Goal: Use online tool/utility: Utilize a website feature to perform a specific function

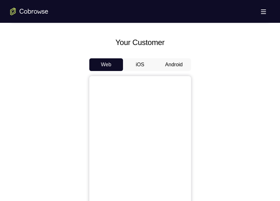
scroll to position [278, 0]
click at [182, 67] on button "Android" at bounding box center [174, 65] width 34 height 13
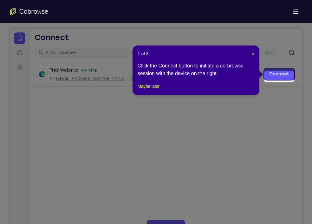
scroll to position [57, 0]
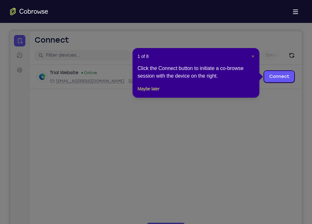
click at [253, 57] on span "×" at bounding box center [253, 56] width 3 height 5
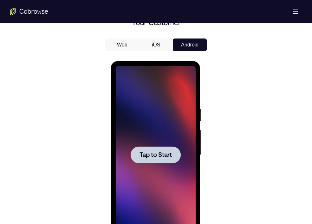
scroll to position [298, 0]
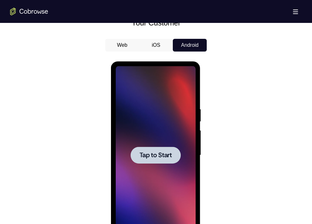
click at [166, 160] on div at bounding box center [156, 154] width 50 height 17
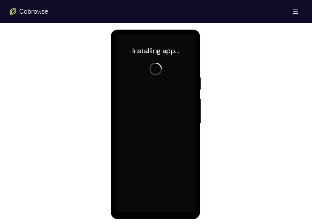
scroll to position [332, 0]
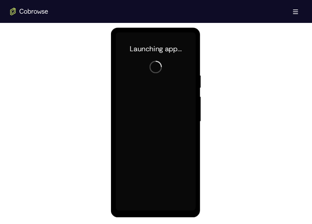
click at [156, 201] on div at bounding box center [156, 121] width 80 height 178
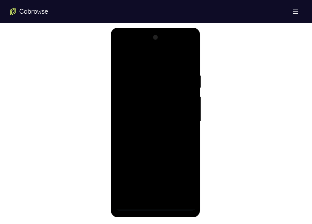
click at [156, 201] on div at bounding box center [156, 121] width 80 height 178
click at [180, 179] on div at bounding box center [156, 121] width 80 height 178
click at [126, 48] on div at bounding box center [156, 121] width 80 height 178
click at [184, 118] on div at bounding box center [156, 121] width 80 height 178
click at [147, 133] on div at bounding box center [156, 121] width 80 height 178
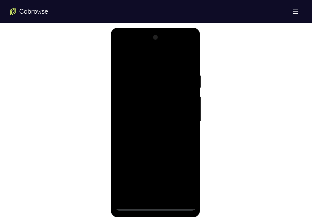
click at [156, 108] on div at bounding box center [156, 121] width 80 height 178
click at [145, 117] on div at bounding box center [156, 121] width 80 height 178
drag, startPoint x: 186, startPoint y: 107, endPoint x: 184, endPoint y: 70, distance: 37.2
click at [184, 70] on div at bounding box center [156, 121] width 80 height 178
click at [159, 100] on div at bounding box center [156, 121] width 80 height 178
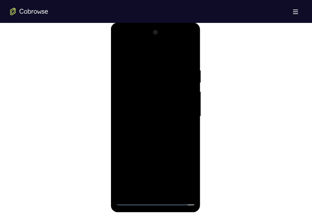
scroll to position [338, 0]
click at [157, 99] on div at bounding box center [156, 116] width 80 height 178
click at [173, 191] on div at bounding box center [156, 116] width 80 height 178
click at [164, 148] on div at bounding box center [156, 116] width 80 height 178
click at [184, 101] on div at bounding box center [156, 116] width 80 height 178
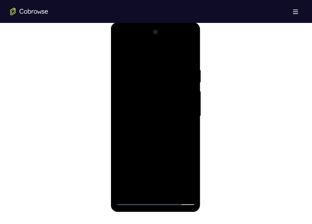
click at [120, 51] on div at bounding box center [156, 116] width 80 height 178
click at [146, 65] on div at bounding box center [156, 116] width 80 height 178
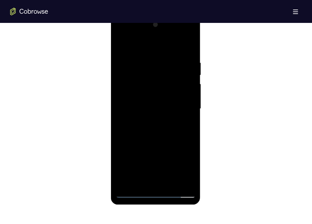
scroll to position [345, 0]
click at [189, 145] on div at bounding box center [156, 108] width 80 height 178
click at [189, 125] on div at bounding box center [156, 108] width 80 height 178
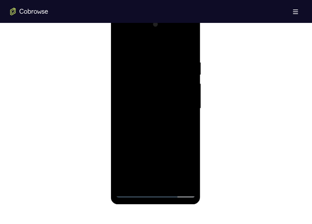
click at [189, 125] on div at bounding box center [156, 108] width 80 height 178
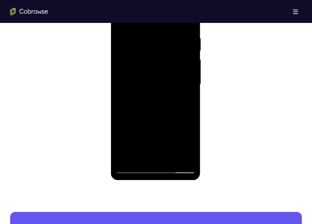
click at [191, 93] on div at bounding box center [156, 84] width 80 height 178
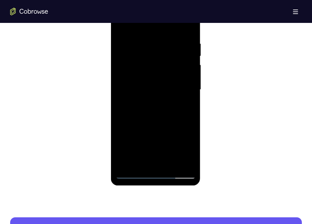
scroll to position [364, 0]
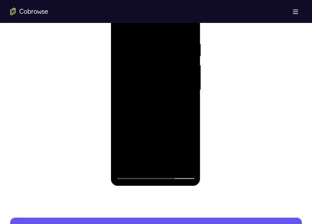
click at [191, 93] on div at bounding box center [156, 90] width 80 height 178
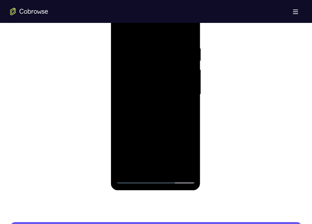
scroll to position [359, 0]
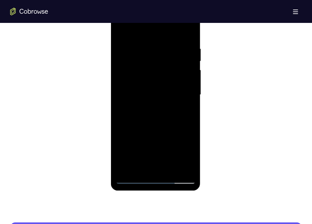
click at [201, 123] on html "Online web based iOS Simulators and Android Emulators. Run iPhone, iPad, Mobile…" at bounding box center [156, 96] width 90 height 191
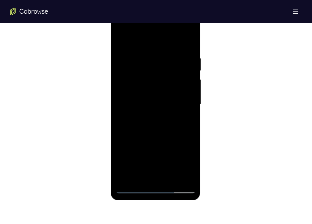
click at [192, 113] on div at bounding box center [156, 104] width 80 height 178
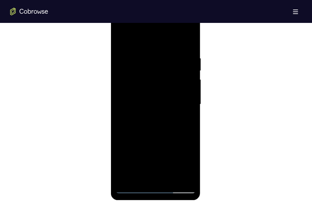
click at [192, 113] on div at bounding box center [156, 104] width 80 height 178
click at [189, 112] on div at bounding box center [156, 104] width 80 height 178
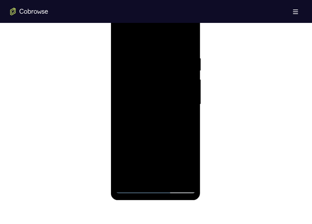
click at [189, 112] on div at bounding box center [156, 104] width 80 height 178
click at [181, 177] on div at bounding box center [156, 104] width 80 height 178
click at [187, 44] on div at bounding box center [156, 104] width 80 height 178
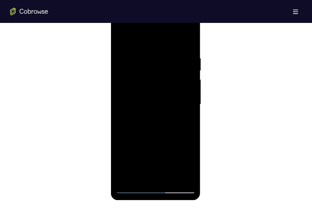
click at [143, 180] on div at bounding box center [156, 104] width 80 height 178
click at [169, 179] on div at bounding box center [156, 104] width 80 height 178
click at [131, 188] on div at bounding box center [156, 104] width 80 height 178
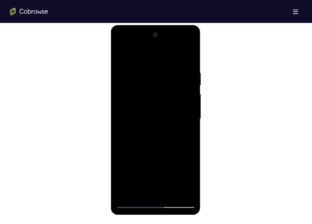
scroll to position [328, 0]
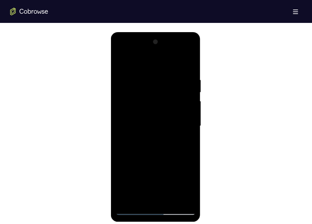
click at [147, 61] on div at bounding box center [156, 126] width 80 height 178
click at [123, 72] on div at bounding box center [156, 126] width 80 height 178
click at [194, 114] on div at bounding box center [156, 126] width 80 height 178
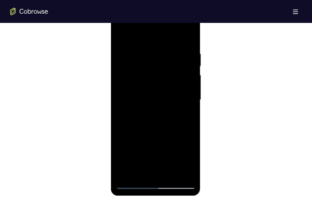
scroll to position [353, 0]
click at [189, 41] on div at bounding box center [156, 100] width 80 height 178
click at [178, 36] on div at bounding box center [156, 100] width 80 height 178
click at [186, 35] on div at bounding box center [156, 100] width 80 height 178
click at [173, 176] on div at bounding box center [156, 100] width 80 height 178
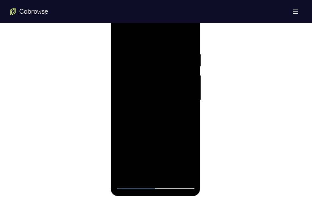
click at [121, 36] on div at bounding box center [156, 100] width 80 height 178
click at [154, 175] on div at bounding box center [156, 100] width 80 height 178
drag, startPoint x: 169, startPoint y: 143, endPoint x: 165, endPoint y: 59, distance: 84.2
click at [165, 59] on div at bounding box center [156, 100] width 80 height 178
drag, startPoint x: 166, startPoint y: 144, endPoint x: 157, endPoint y: 50, distance: 94.5
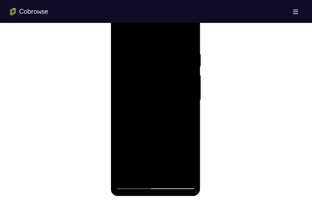
click at [157, 50] on div at bounding box center [156, 100] width 80 height 178
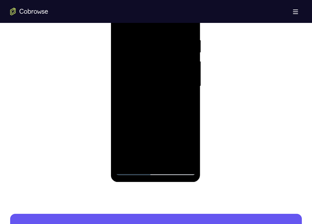
scroll to position [370, 0]
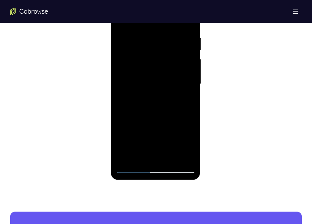
click at [129, 162] on div at bounding box center [156, 84] width 80 height 178
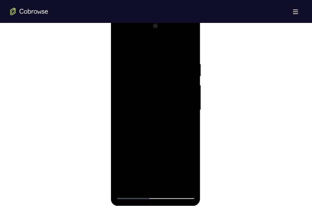
scroll to position [342, 0]
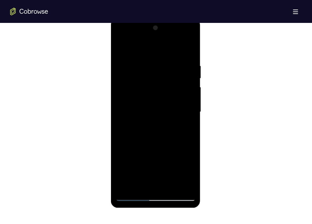
click at [191, 47] on div at bounding box center [156, 112] width 80 height 178
click at [177, 59] on div at bounding box center [156, 112] width 80 height 178
click at [120, 47] on div at bounding box center [156, 112] width 80 height 178
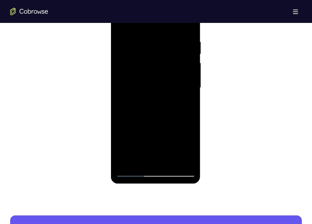
scroll to position [367, 0]
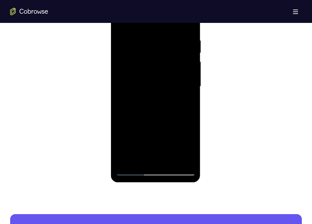
click at [138, 163] on div at bounding box center [156, 86] width 80 height 178
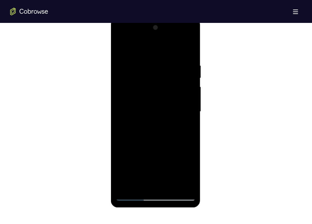
scroll to position [341, 0]
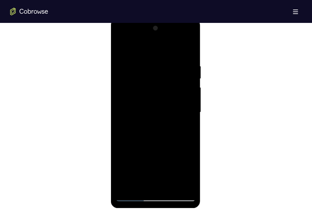
click at [156, 46] on div at bounding box center [156, 112] width 80 height 178
drag, startPoint x: 169, startPoint y: 73, endPoint x: 174, endPoint y: 127, distance: 54.2
click at [174, 127] on div at bounding box center [156, 112] width 80 height 178
click at [177, 53] on div at bounding box center [156, 112] width 80 height 178
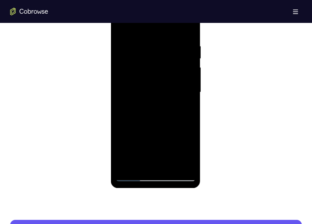
scroll to position [360, 0]
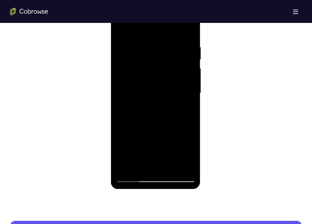
drag, startPoint x: 148, startPoint y: 136, endPoint x: 157, endPoint y: 170, distance: 35.7
click at [157, 170] on div at bounding box center [156, 93] width 80 height 178
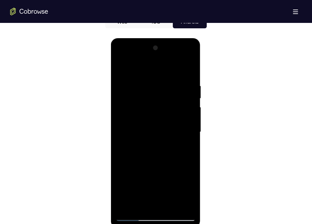
scroll to position [320, 0]
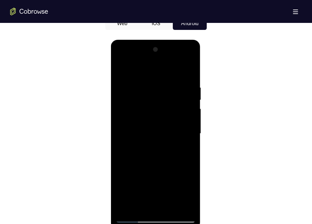
click at [122, 68] on div at bounding box center [156, 133] width 80 height 178
click at [181, 68] on div at bounding box center [156, 133] width 80 height 178
click at [190, 88] on div at bounding box center [156, 133] width 80 height 178
click at [190, 69] on div at bounding box center [156, 133] width 80 height 178
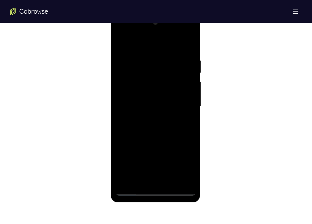
scroll to position [370, 0]
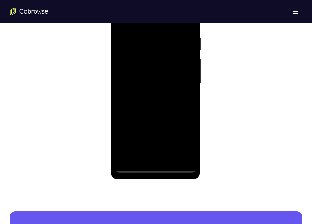
click at [154, 158] on div at bounding box center [156, 84] width 80 height 178
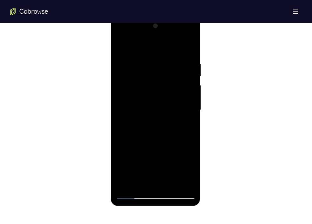
drag, startPoint x: 171, startPoint y: 142, endPoint x: 167, endPoint y: 36, distance: 106.1
click at [167, 36] on div at bounding box center [156, 110] width 80 height 178
drag, startPoint x: 170, startPoint y: 134, endPoint x: 164, endPoint y: 44, distance: 89.4
click at [164, 44] on div at bounding box center [156, 110] width 80 height 178
drag, startPoint x: 169, startPoint y: 147, endPoint x: 169, endPoint y: 47, distance: 100.3
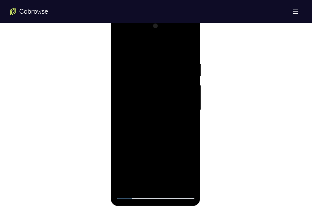
click at [169, 47] on div at bounding box center [156, 110] width 80 height 178
drag, startPoint x: 169, startPoint y: 153, endPoint x: 171, endPoint y: 70, distance: 83.8
click at [171, 70] on div at bounding box center [156, 110] width 80 height 178
drag, startPoint x: 170, startPoint y: 153, endPoint x: 168, endPoint y: 49, distance: 104.5
click at [168, 49] on div at bounding box center [156, 110] width 80 height 178
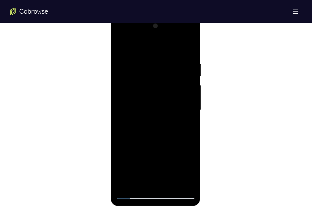
drag, startPoint x: 176, startPoint y: 148, endPoint x: 170, endPoint y: 49, distance: 99.2
click at [170, 49] on div at bounding box center [156, 110] width 80 height 178
drag, startPoint x: 164, startPoint y: 145, endPoint x: 153, endPoint y: 48, distance: 97.5
click at [153, 48] on div at bounding box center [156, 110] width 80 height 178
drag, startPoint x: 169, startPoint y: 154, endPoint x: 164, endPoint y: 37, distance: 117.2
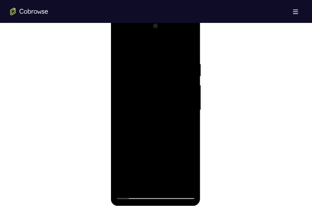
click at [164, 37] on div at bounding box center [156, 110] width 80 height 178
drag, startPoint x: 170, startPoint y: 148, endPoint x: 171, endPoint y: 57, distance: 91.1
click at [171, 57] on div at bounding box center [156, 110] width 80 height 178
drag, startPoint x: 174, startPoint y: 157, endPoint x: 174, endPoint y: 42, distance: 114.6
click at [174, 42] on div at bounding box center [156, 110] width 80 height 178
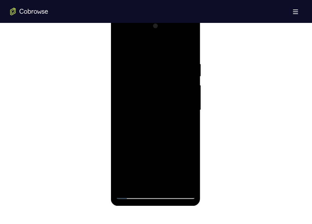
drag, startPoint x: 172, startPoint y: 143, endPoint x: 173, endPoint y: 40, distance: 102.9
click at [173, 40] on div at bounding box center [156, 110] width 80 height 178
drag, startPoint x: 172, startPoint y: 161, endPoint x: 161, endPoint y: 80, distance: 81.8
click at [161, 80] on div at bounding box center [156, 110] width 80 height 178
drag, startPoint x: 174, startPoint y: 158, endPoint x: 166, endPoint y: 78, distance: 80.4
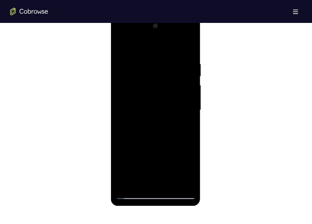
click at [166, 78] on div at bounding box center [156, 110] width 80 height 178
drag, startPoint x: 182, startPoint y: 153, endPoint x: 176, endPoint y: 62, distance: 91.9
click at [176, 62] on div at bounding box center [156, 110] width 80 height 178
drag, startPoint x: 174, startPoint y: 114, endPoint x: 182, endPoint y: 187, distance: 73.5
click at [182, 187] on div at bounding box center [156, 110] width 80 height 178
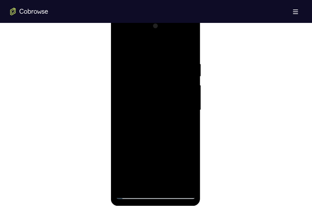
click at [191, 135] on div at bounding box center [156, 110] width 80 height 178
drag, startPoint x: 174, startPoint y: 162, endPoint x: 173, endPoint y: 67, distance: 94.9
click at [173, 67] on div at bounding box center [156, 110] width 80 height 178
drag, startPoint x: 174, startPoint y: 149, endPoint x: 158, endPoint y: 63, distance: 87.2
click at [158, 63] on div at bounding box center [156, 110] width 80 height 178
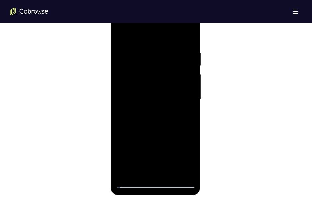
scroll to position [352, 0]
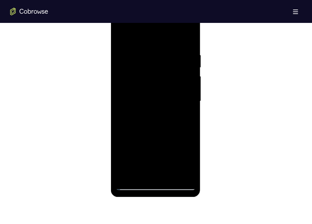
drag, startPoint x: 171, startPoint y: 144, endPoint x: 169, endPoint y: 64, distance: 80.1
click at [169, 64] on div at bounding box center [156, 101] width 80 height 178
click at [126, 174] on div at bounding box center [156, 101] width 80 height 178
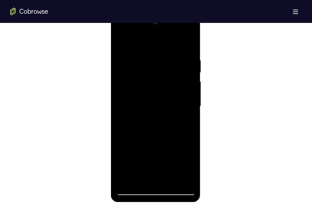
scroll to position [347, 0]
drag, startPoint x: 174, startPoint y: 144, endPoint x: 171, endPoint y: 53, distance: 90.5
click at [171, 53] on div at bounding box center [156, 106] width 80 height 178
drag, startPoint x: 164, startPoint y: 157, endPoint x: 164, endPoint y: 55, distance: 102.9
click at [164, 55] on div at bounding box center [156, 106] width 80 height 178
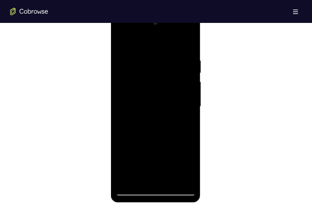
drag, startPoint x: 167, startPoint y: 139, endPoint x: 169, endPoint y: 111, distance: 28.1
click at [169, 111] on div at bounding box center [156, 106] width 80 height 178
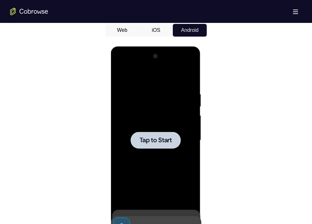
scroll to position [311, 0]
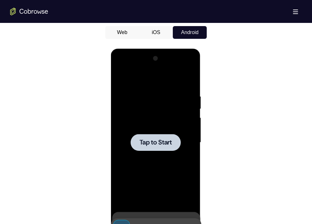
click at [155, 141] on span "Tap to Start" at bounding box center [155, 142] width 32 height 6
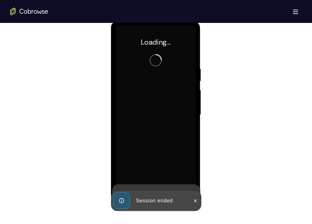
scroll to position [339, 0]
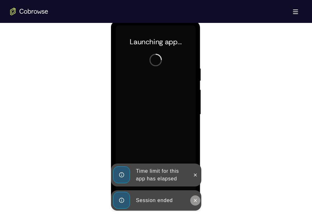
click at [194, 199] on icon at bounding box center [195, 199] width 5 height 5
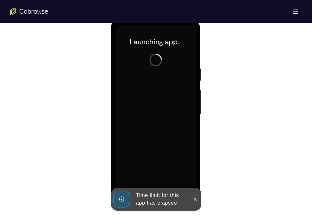
click at [194, 199] on icon at bounding box center [195, 198] width 5 height 5
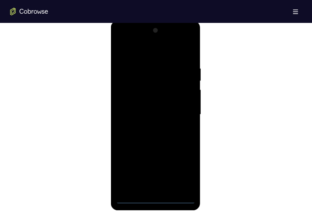
scroll to position [336, 0]
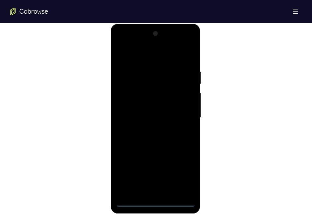
click at [155, 200] on div at bounding box center [156, 118] width 80 height 178
click at [182, 174] on div at bounding box center [156, 118] width 80 height 178
click at [125, 45] on div at bounding box center [156, 118] width 80 height 178
click at [182, 113] on div at bounding box center [156, 118] width 80 height 178
click at [152, 128] on div at bounding box center [156, 118] width 80 height 178
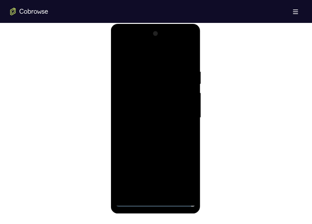
click at [155, 111] on div at bounding box center [156, 118] width 80 height 178
click at [156, 106] on div at bounding box center [156, 118] width 80 height 178
click at [150, 116] on div at bounding box center [156, 118] width 80 height 178
click at [156, 139] on div at bounding box center [156, 118] width 80 height 178
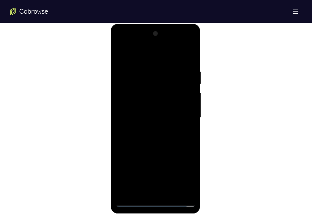
drag, startPoint x: 152, startPoint y: 61, endPoint x: 160, endPoint y: 30, distance: 32.0
click at [160, 30] on div at bounding box center [156, 118] width 80 height 178
click at [188, 62] on div at bounding box center [156, 118] width 80 height 178
click at [192, 122] on div at bounding box center [156, 118] width 80 height 178
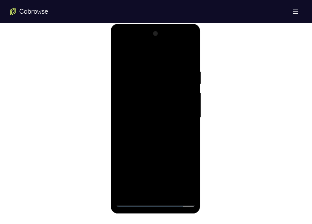
click at [192, 122] on div at bounding box center [156, 118] width 80 height 178
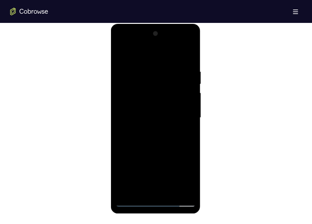
click at [171, 191] on div at bounding box center [156, 118] width 80 height 178
click at [148, 152] on div at bounding box center [156, 118] width 80 height 178
click at [186, 102] on div at bounding box center [156, 118] width 80 height 178
click at [122, 51] on div at bounding box center [156, 118] width 80 height 178
click at [122, 52] on div at bounding box center [156, 118] width 80 height 178
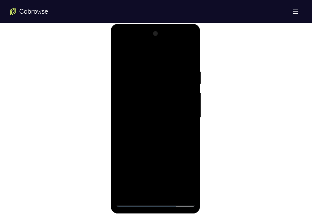
click at [140, 193] on div at bounding box center [156, 118] width 80 height 178
click at [153, 51] on div at bounding box center [156, 118] width 80 height 178
click at [129, 110] on div at bounding box center [156, 118] width 80 height 178
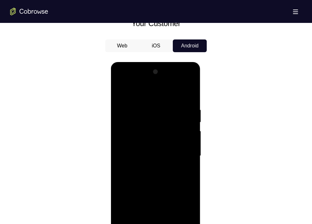
scroll to position [298, 0]
click at [120, 89] on div at bounding box center [156, 156] width 80 height 178
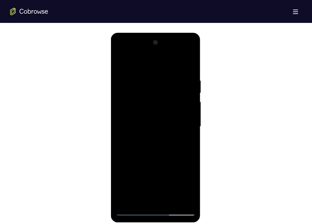
scroll to position [327, 0]
click at [179, 61] on div at bounding box center [156, 126] width 80 height 178
click at [190, 82] on div at bounding box center [156, 126] width 80 height 178
click at [189, 61] on div at bounding box center [156, 126] width 80 height 178
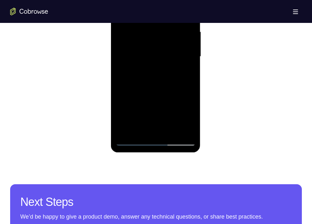
scroll to position [399, 0]
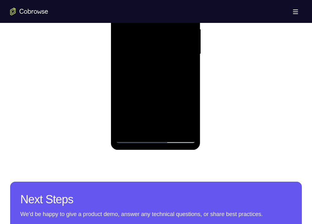
click at [184, 129] on div at bounding box center [156, 54] width 80 height 178
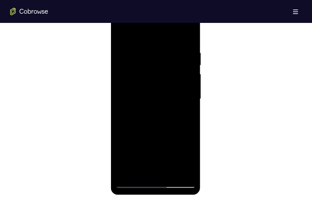
scroll to position [354, 0]
click at [121, 38] on div at bounding box center [156, 99] width 80 height 178
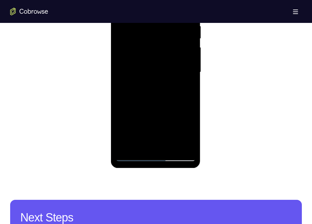
scroll to position [382, 0]
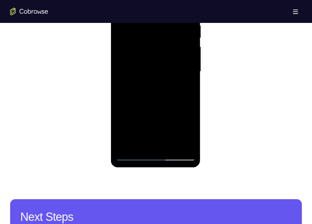
click at [142, 131] on div at bounding box center [156, 72] width 80 height 178
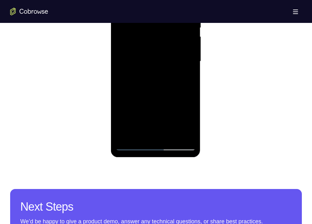
scroll to position [392, 0]
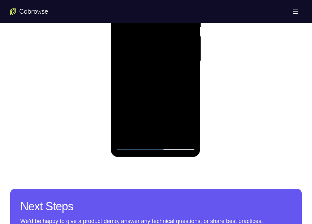
click at [139, 137] on div at bounding box center [156, 61] width 80 height 178
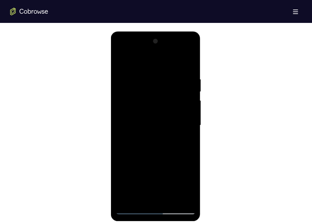
scroll to position [328, 0]
click at [135, 62] on div at bounding box center [156, 126] width 80 height 178
click at [187, 59] on div at bounding box center [156, 126] width 80 height 178
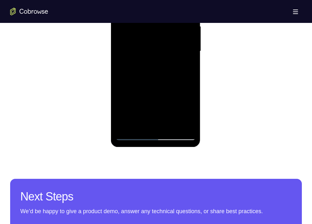
scroll to position [406, 0]
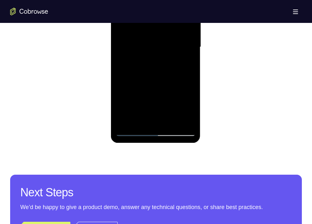
click at [156, 122] on div at bounding box center [156, 47] width 80 height 178
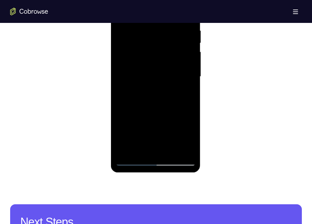
scroll to position [367, 0]
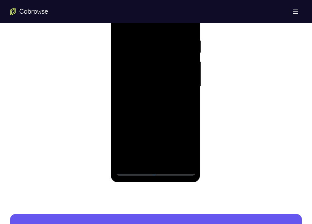
drag, startPoint x: 155, startPoint y: 118, endPoint x: 156, endPoint y: 46, distance: 72.1
click at [156, 46] on div at bounding box center [156, 86] width 80 height 178
drag, startPoint x: 174, startPoint y: 131, endPoint x: 174, endPoint y: 62, distance: 69.9
click at [174, 62] on div at bounding box center [156, 86] width 80 height 178
drag, startPoint x: 174, startPoint y: 124, endPoint x: 183, endPoint y: 42, distance: 83.0
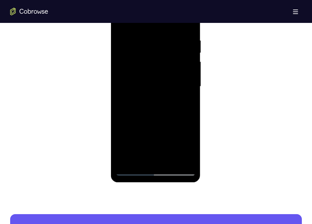
click at [183, 42] on div at bounding box center [156, 86] width 80 height 178
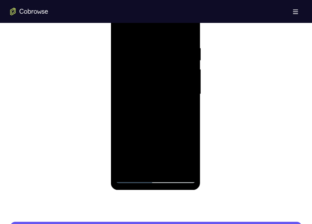
scroll to position [359, 0]
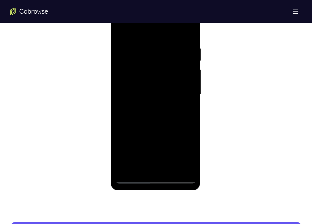
drag, startPoint x: 174, startPoint y: 132, endPoint x: 171, endPoint y: 41, distance: 91.5
click at [171, 41] on div at bounding box center [156, 94] width 80 height 178
drag, startPoint x: 175, startPoint y: 135, endPoint x: 175, endPoint y: 57, distance: 77.8
click at [175, 57] on div at bounding box center [156, 94] width 80 height 178
drag, startPoint x: 175, startPoint y: 128, endPoint x: 175, endPoint y: 35, distance: 93.4
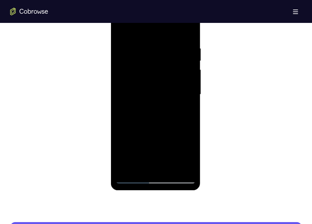
click at [175, 35] on div at bounding box center [156, 94] width 80 height 178
drag, startPoint x: 176, startPoint y: 138, endPoint x: 177, endPoint y: 53, distance: 84.8
click at [177, 53] on div at bounding box center [156, 94] width 80 height 178
drag, startPoint x: 178, startPoint y: 138, endPoint x: 178, endPoint y: 42, distance: 96.8
click at [178, 42] on div at bounding box center [156, 94] width 80 height 178
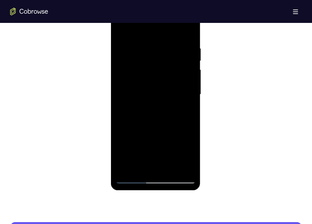
drag, startPoint x: 173, startPoint y: 142, endPoint x: 172, endPoint y: 43, distance: 98.8
click at [172, 43] on div at bounding box center [156, 94] width 80 height 178
drag, startPoint x: 175, startPoint y: 131, endPoint x: 173, endPoint y: 44, distance: 87.0
click at [173, 44] on div at bounding box center [156, 94] width 80 height 178
drag, startPoint x: 176, startPoint y: 129, endPoint x: 170, endPoint y: 34, distance: 95.2
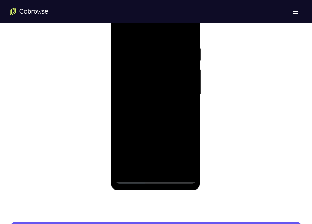
click at [170, 34] on div at bounding box center [156, 94] width 80 height 178
drag, startPoint x: 169, startPoint y: 132, endPoint x: 169, endPoint y: 45, distance: 86.4
click at [169, 45] on div at bounding box center [156, 94] width 80 height 178
drag, startPoint x: 172, startPoint y: 126, endPoint x: 174, endPoint y: 51, distance: 75.3
click at [174, 51] on div at bounding box center [156, 94] width 80 height 178
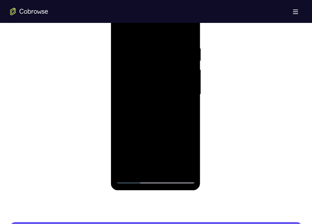
drag, startPoint x: 179, startPoint y: 147, endPoint x: 174, endPoint y: 65, distance: 82.1
click at [174, 65] on div at bounding box center [156, 94] width 80 height 178
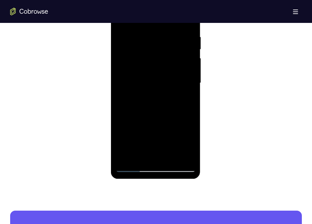
scroll to position [370, 0]
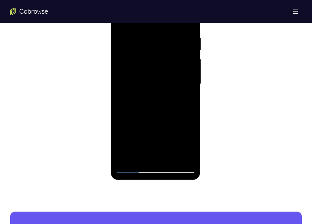
drag, startPoint x: 177, startPoint y: 143, endPoint x: 165, endPoint y: 53, distance: 91.3
click at [165, 53] on div at bounding box center [156, 84] width 80 height 178
drag, startPoint x: 172, startPoint y: 131, endPoint x: 168, endPoint y: 49, distance: 82.7
click at [168, 49] on div at bounding box center [156, 84] width 80 height 178
drag, startPoint x: 172, startPoint y: 127, endPoint x: 169, endPoint y: 54, distance: 73.1
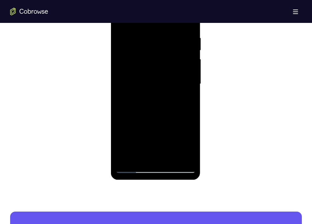
click at [169, 54] on div at bounding box center [156, 84] width 80 height 178
drag, startPoint x: 177, startPoint y: 127, endPoint x: 180, endPoint y: 52, distance: 75.3
click at [180, 52] on div at bounding box center [156, 84] width 80 height 178
drag, startPoint x: 180, startPoint y: 52, endPoint x: 184, endPoint y: 129, distance: 77.3
click at [184, 129] on div at bounding box center [156, 84] width 80 height 178
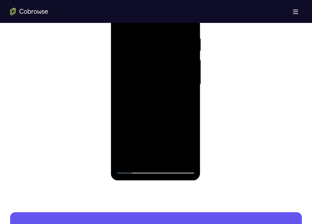
scroll to position [369, 0]
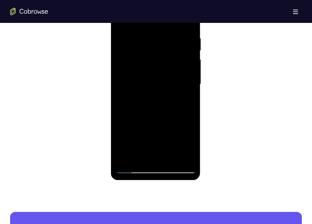
drag, startPoint x: 172, startPoint y: 127, endPoint x: 173, endPoint y: 49, distance: 78.1
click at [173, 49] on div at bounding box center [156, 84] width 80 height 178
drag, startPoint x: 173, startPoint y: 106, endPoint x: 176, endPoint y: 29, distance: 76.6
click at [176, 29] on div at bounding box center [156, 84] width 80 height 178
drag, startPoint x: 172, startPoint y: 125, endPoint x: 172, endPoint y: 37, distance: 88.3
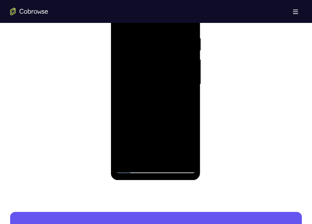
click at [172, 37] on div at bounding box center [156, 84] width 80 height 178
drag, startPoint x: 175, startPoint y: 126, endPoint x: 168, endPoint y: 37, distance: 89.2
click at [168, 37] on div at bounding box center [156, 84] width 80 height 178
drag, startPoint x: 168, startPoint y: 119, endPoint x: 166, endPoint y: 26, distance: 92.4
click at [166, 26] on div at bounding box center [156, 84] width 80 height 178
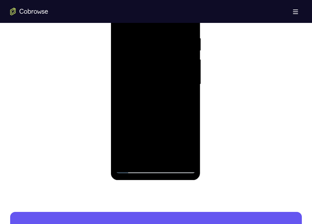
drag, startPoint x: 169, startPoint y: 124, endPoint x: 171, endPoint y: 45, distance: 79.4
click at [171, 45] on div at bounding box center [156, 84] width 80 height 178
drag, startPoint x: 169, startPoint y: 124, endPoint x: 177, endPoint y: 44, distance: 80.4
click at [177, 44] on div at bounding box center [156, 84] width 80 height 178
drag, startPoint x: 173, startPoint y: 126, endPoint x: 175, endPoint y: 40, distance: 86.4
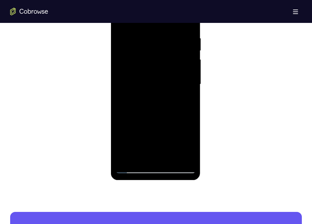
click at [175, 40] on div at bounding box center [156, 84] width 80 height 178
drag, startPoint x: 171, startPoint y: 127, endPoint x: 173, endPoint y: 39, distance: 88.6
click at [173, 39] on div at bounding box center [156, 84] width 80 height 178
drag, startPoint x: 172, startPoint y: 124, endPoint x: 170, endPoint y: 38, distance: 86.1
click at [170, 38] on div at bounding box center [156, 84] width 80 height 178
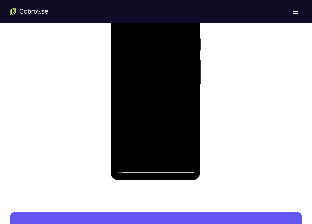
drag, startPoint x: 171, startPoint y: 119, endPoint x: 169, endPoint y: 41, distance: 78.5
click at [169, 41] on div at bounding box center [156, 84] width 80 height 178
drag, startPoint x: 171, startPoint y: 128, endPoint x: 172, endPoint y: 41, distance: 86.7
click at [172, 41] on div at bounding box center [156, 84] width 80 height 178
drag, startPoint x: 169, startPoint y: 115, endPoint x: 170, endPoint y: 34, distance: 80.7
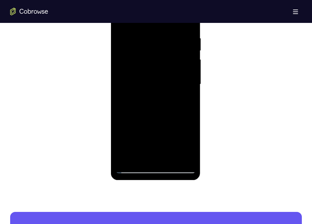
click at [170, 34] on div at bounding box center [156, 84] width 80 height 178
drag, startPoint x: 174, startPoint y: 106, endPoint x: 177, endPoint y: 32, distance: 73.7
click at [177, 32] on div at bounding box center [156, 84] width 80 height 178
click at [190, 100] on div at bounding box center [156, 84] width 80 height 178
drag, startPoint x: 175, startPoint y: 134, endPoint x: 176, endPoint y: 56, distance: 78.8
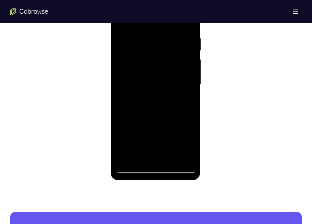
click at [176, 56] on div at bounding box center [156, 84] width 80 height 178
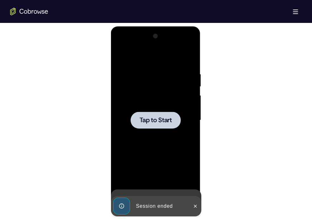
scroll to position [341, 0]
